Goal: Task Accomplishment & Management: Manage account settings

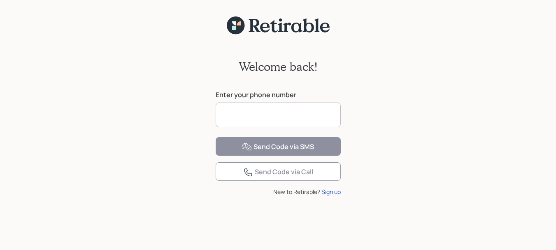
click at [285, 113] on input at bounding box center [278, 115] width 125 height 25
type input "**********"
click at [412, 170] on div "**********" at bounding box center [278, 147] width 556 height 225
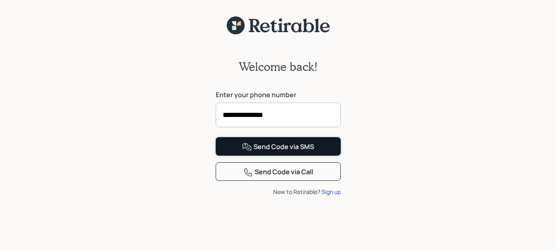
click at [299, 152] on div "Send Code via SMS" at bounding box center [278, 147] width 72 height 10
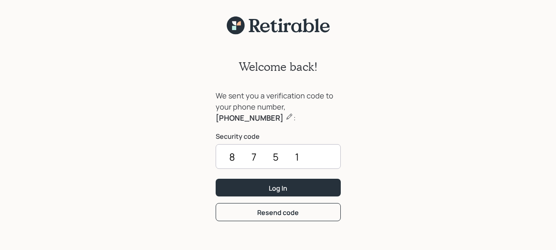
type input "8751"
click at [299, 183] on button "Log In" at bounding box center [278, 188] width 125 height 18
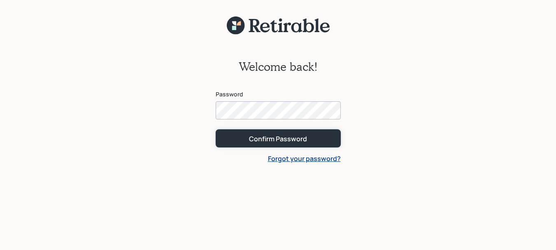
click at [285, 141] on div "Confirm Password" at bounding box center [278, 138] width 58 height 9
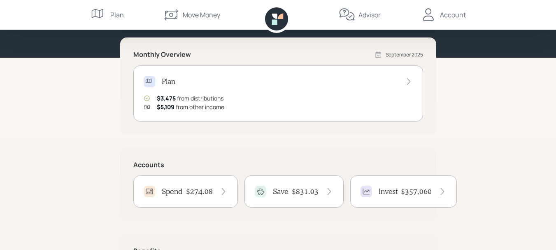
scroll to position [82, 0]
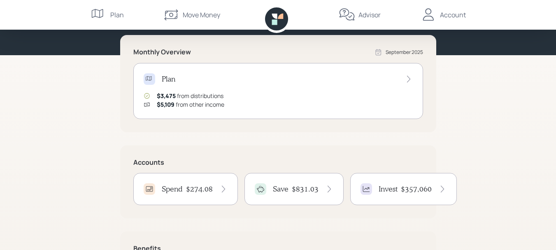
click at [413, 195] on div "Invest $357,060" at bounding box center [404, 189] width 86 height 12
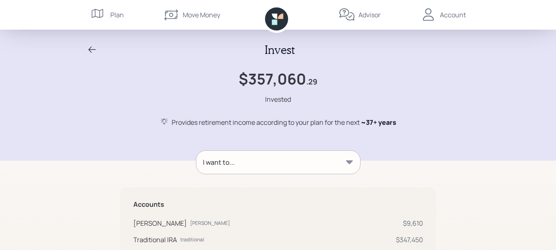
click at [119, 16] on div "Plan" at bounding box center [117, 15] width 14 height 10
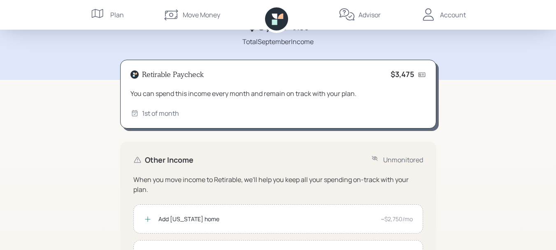
scroll to position [45, 0]
